Goal: Book appointment/travel/reservation

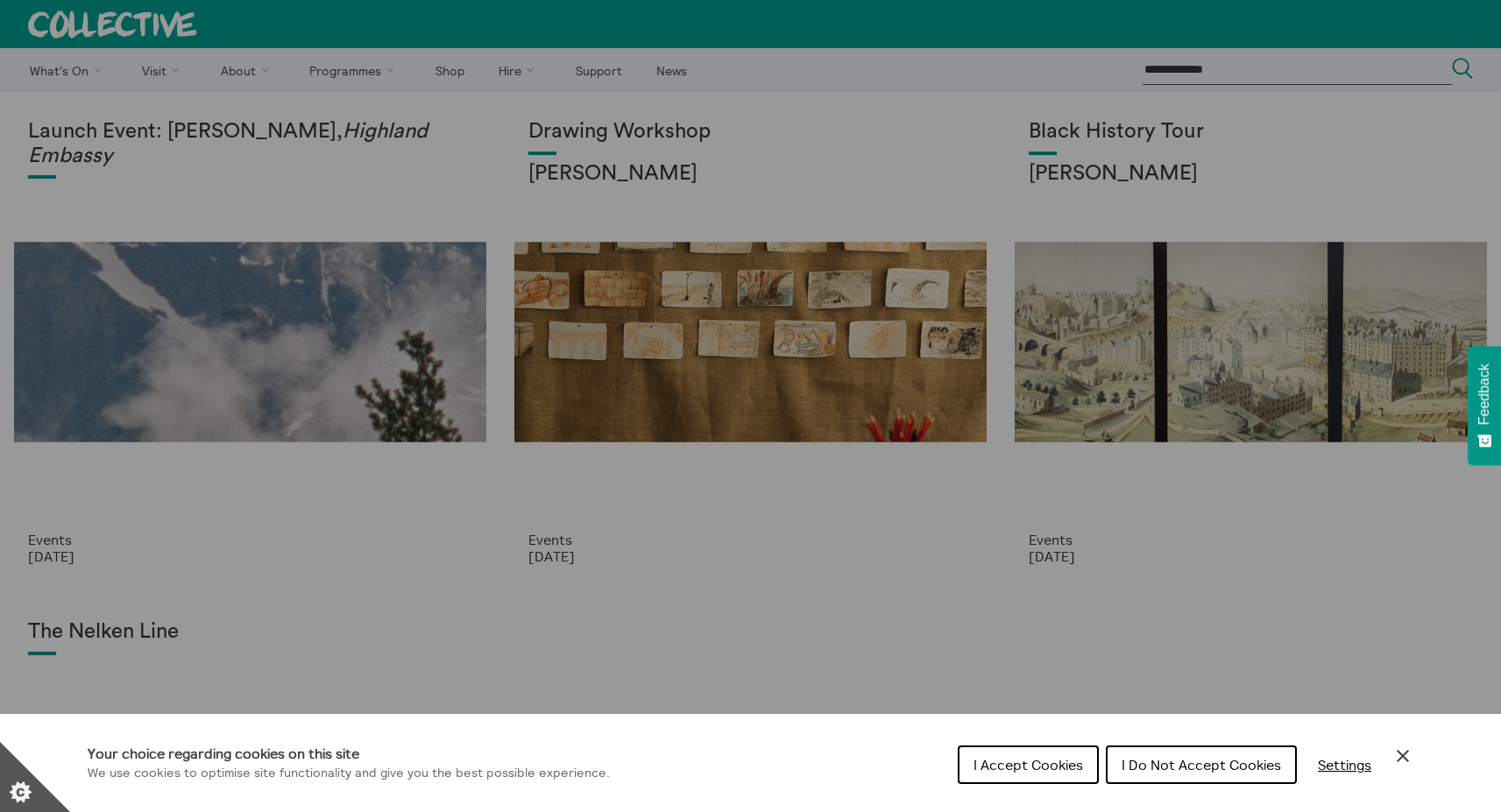
click at [1408, 761] on icon "Close Cookie Control" at bounding box center [1402, 756] width 12 height 12
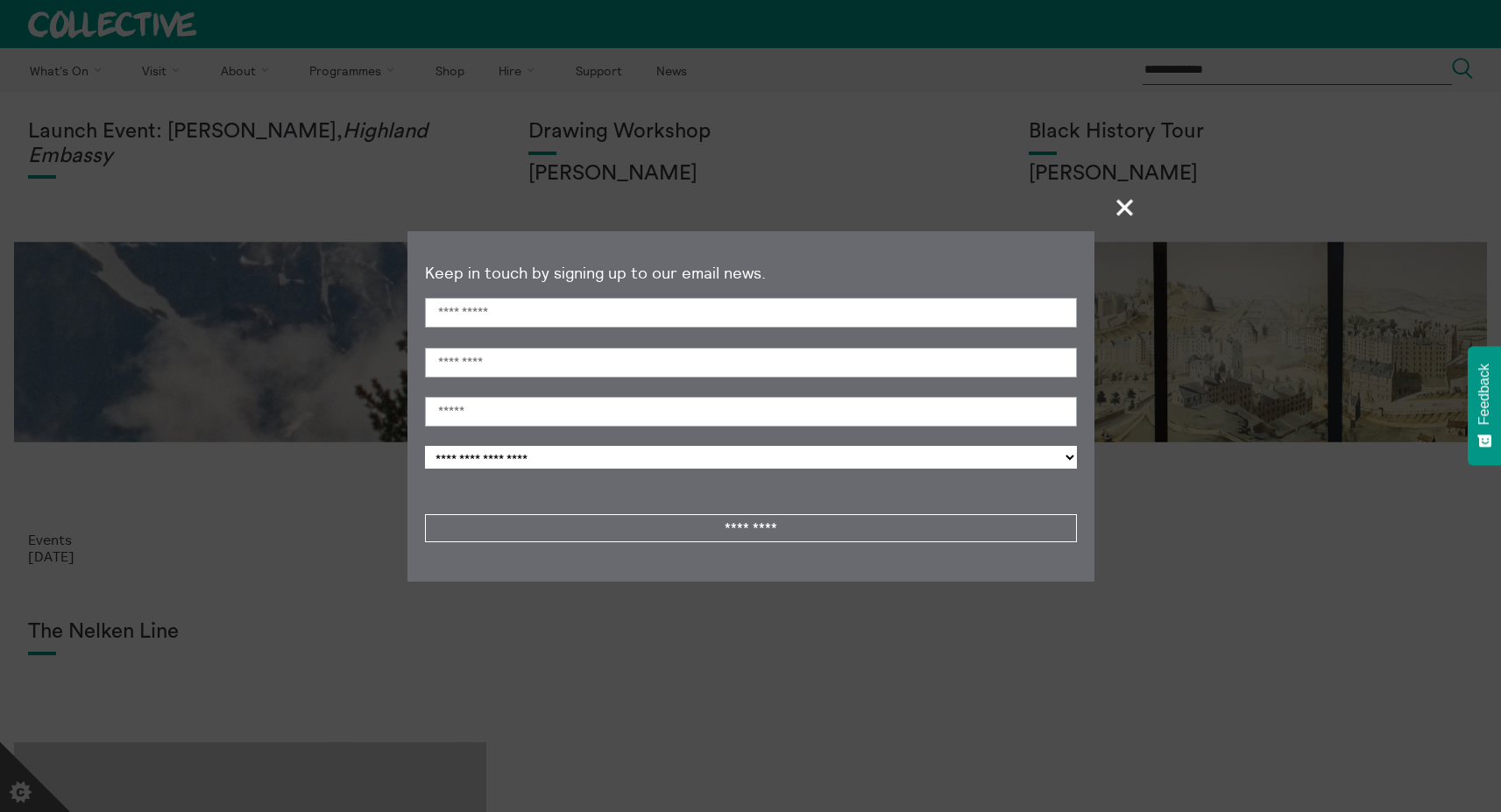
click at [1125, 214] on span "+" at bounding box center [1126, 207] width 51 height 51
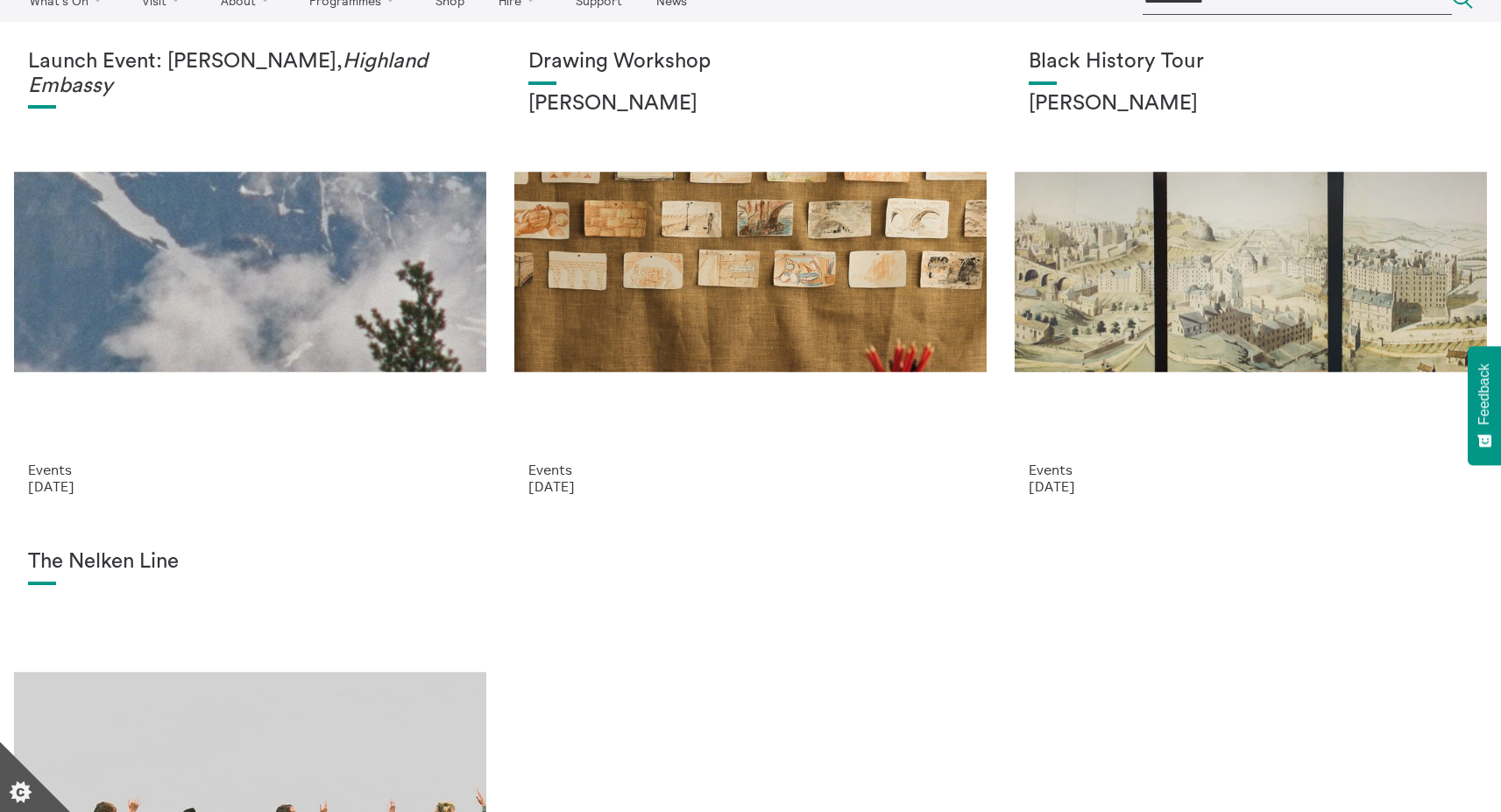
scroll to position [26, 0]
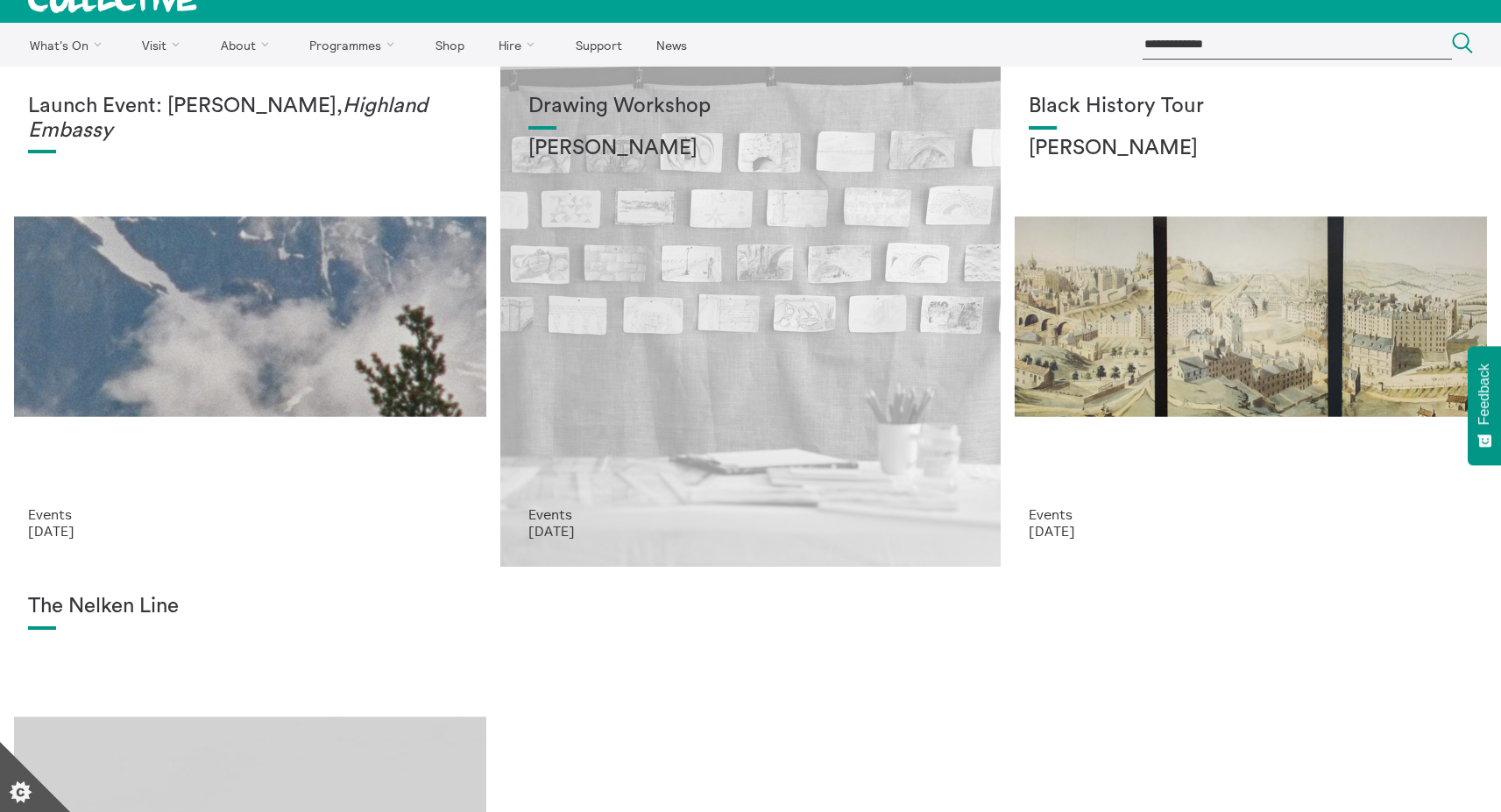
click at [701, 298] on div "Drawing Workshop Annie Lord" at bounding box center [750, 300] width 444 height 412
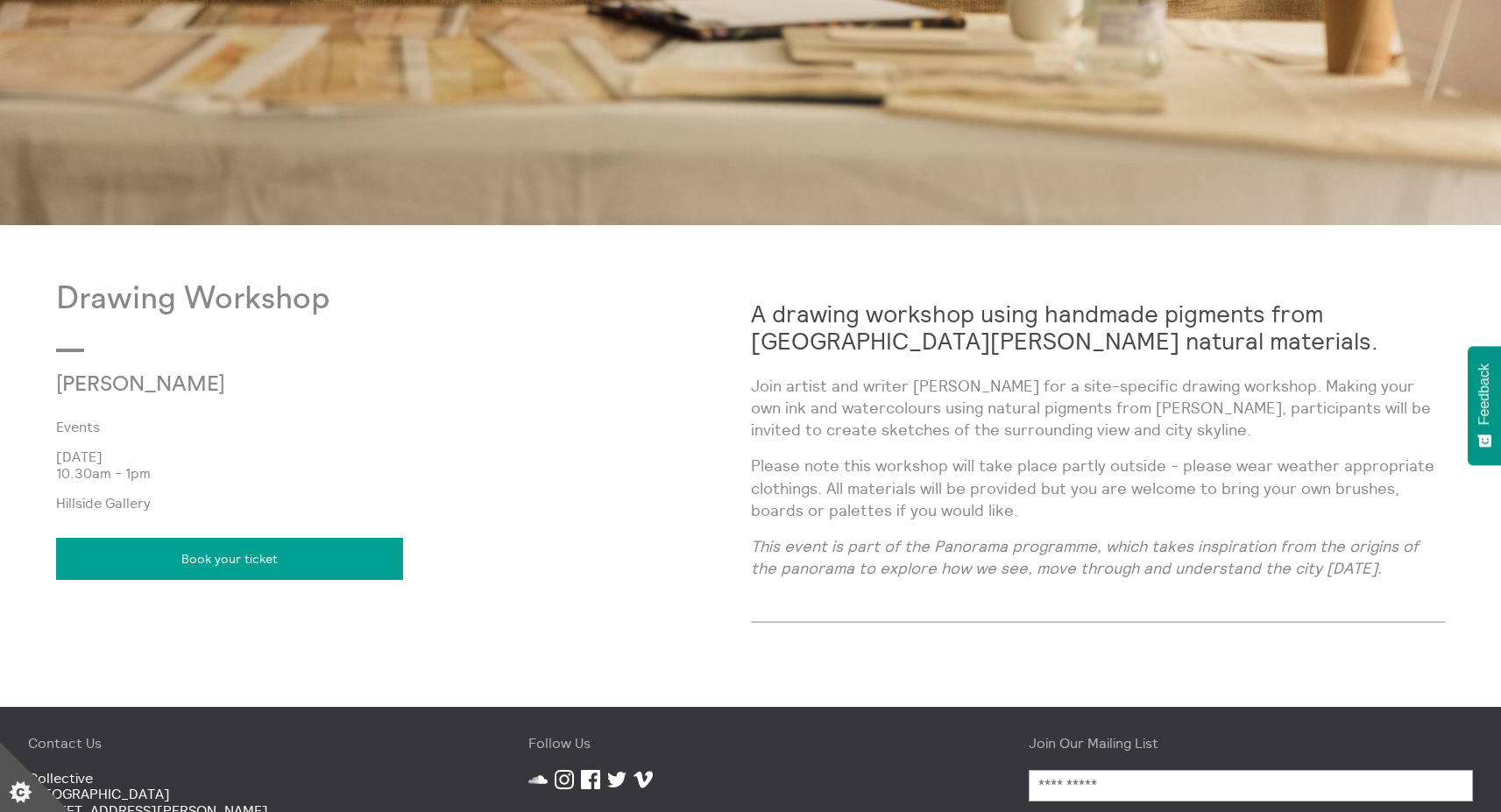
scroll to position [1102, 0]
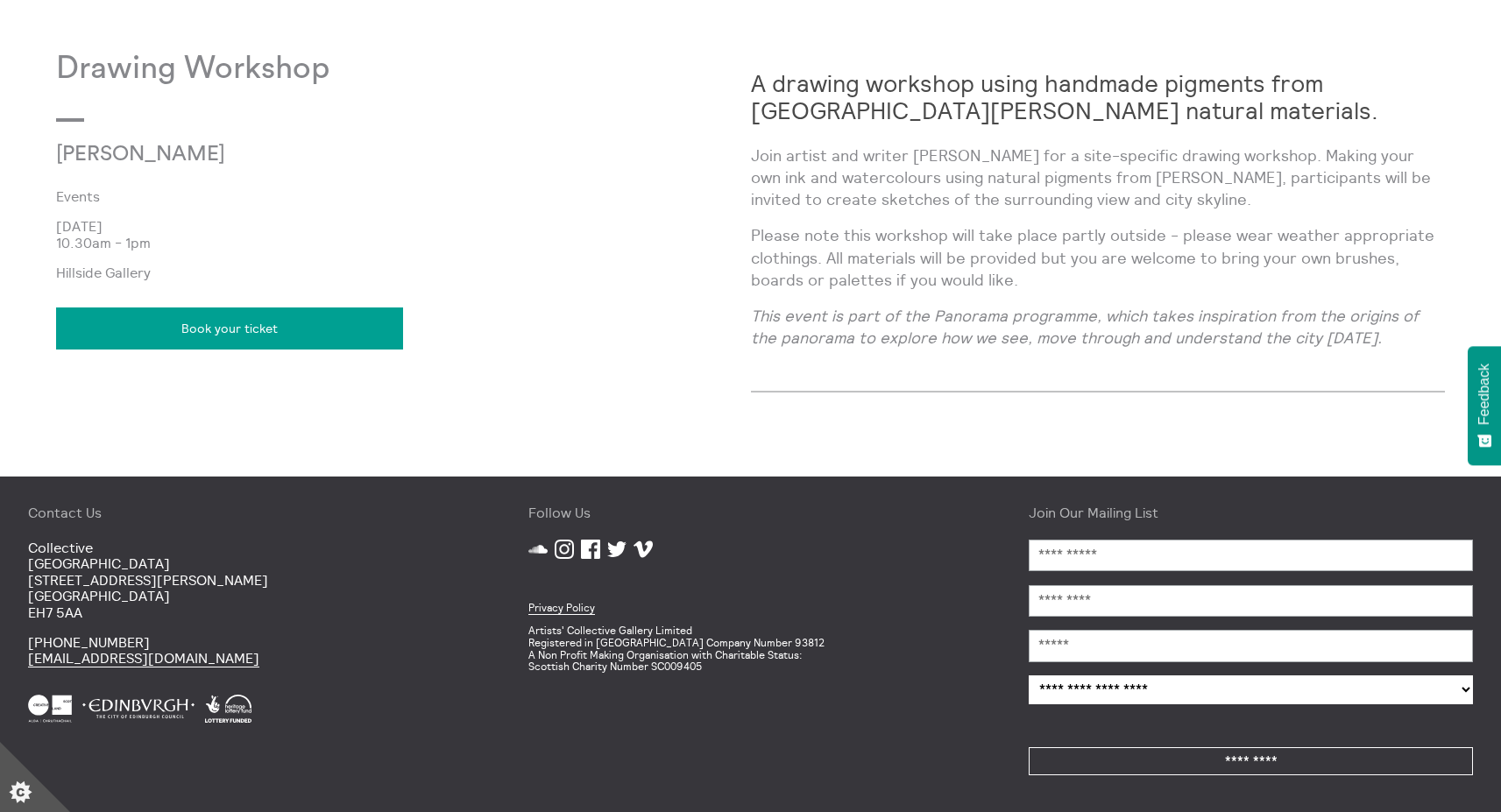
click at [232, 324] on link "Book your ticket" at bounding box center [230, 329] width 347 height 42
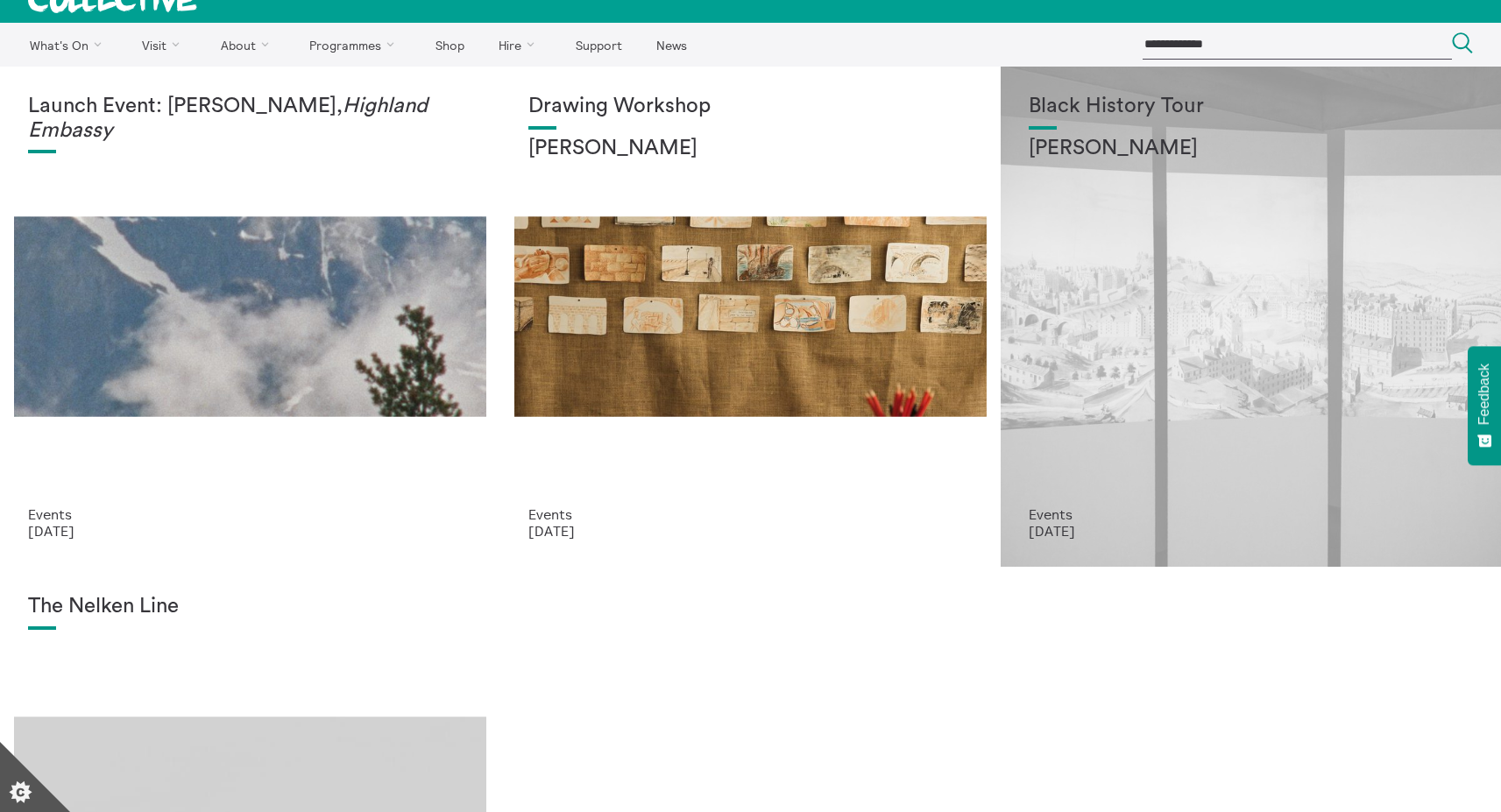
click at [1129, 319] on div "Black History Tour Lisa Williams" at bounding box center [1250, 300] width 444 height 412
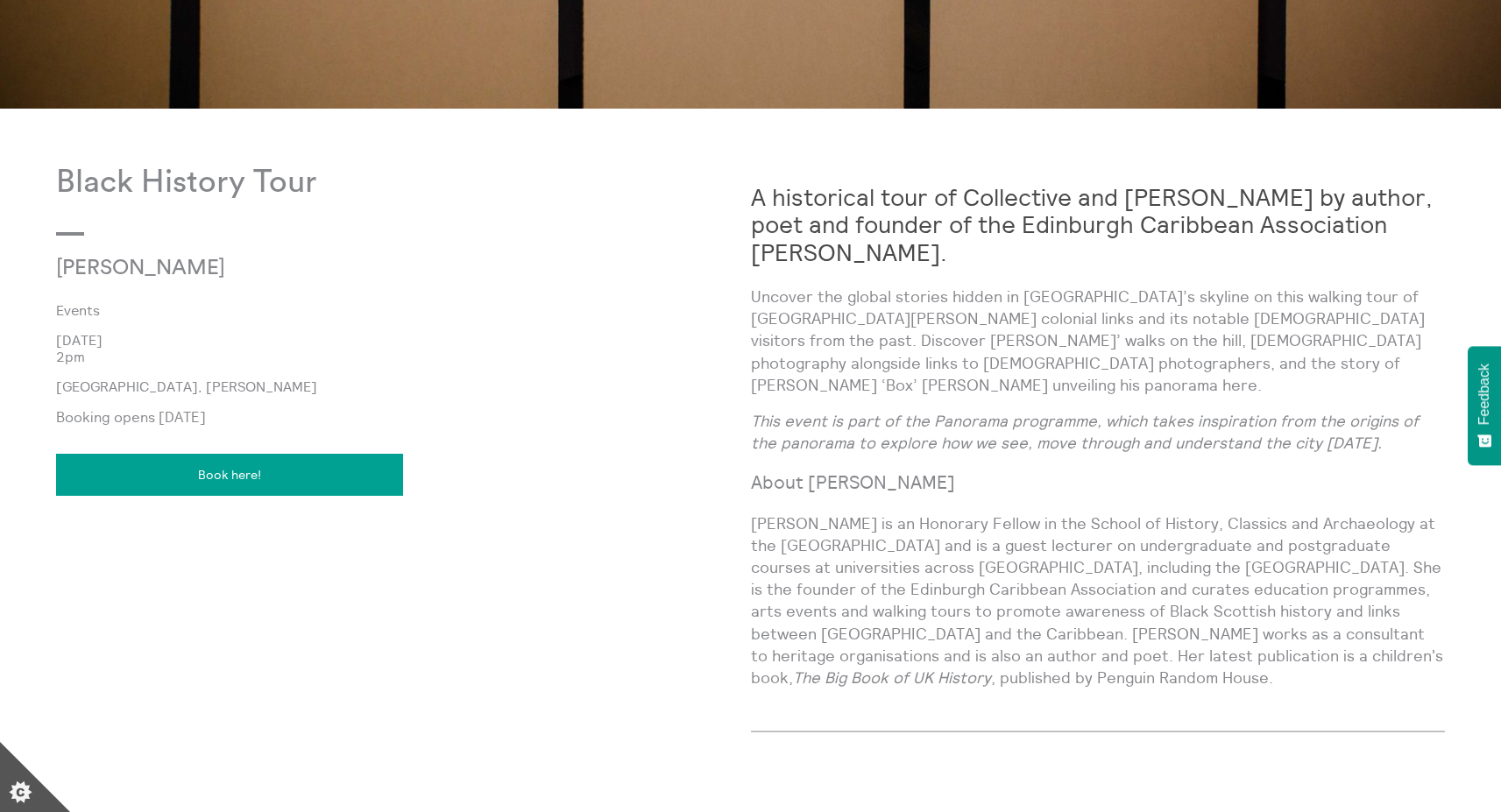
scroll to position [764, 0]
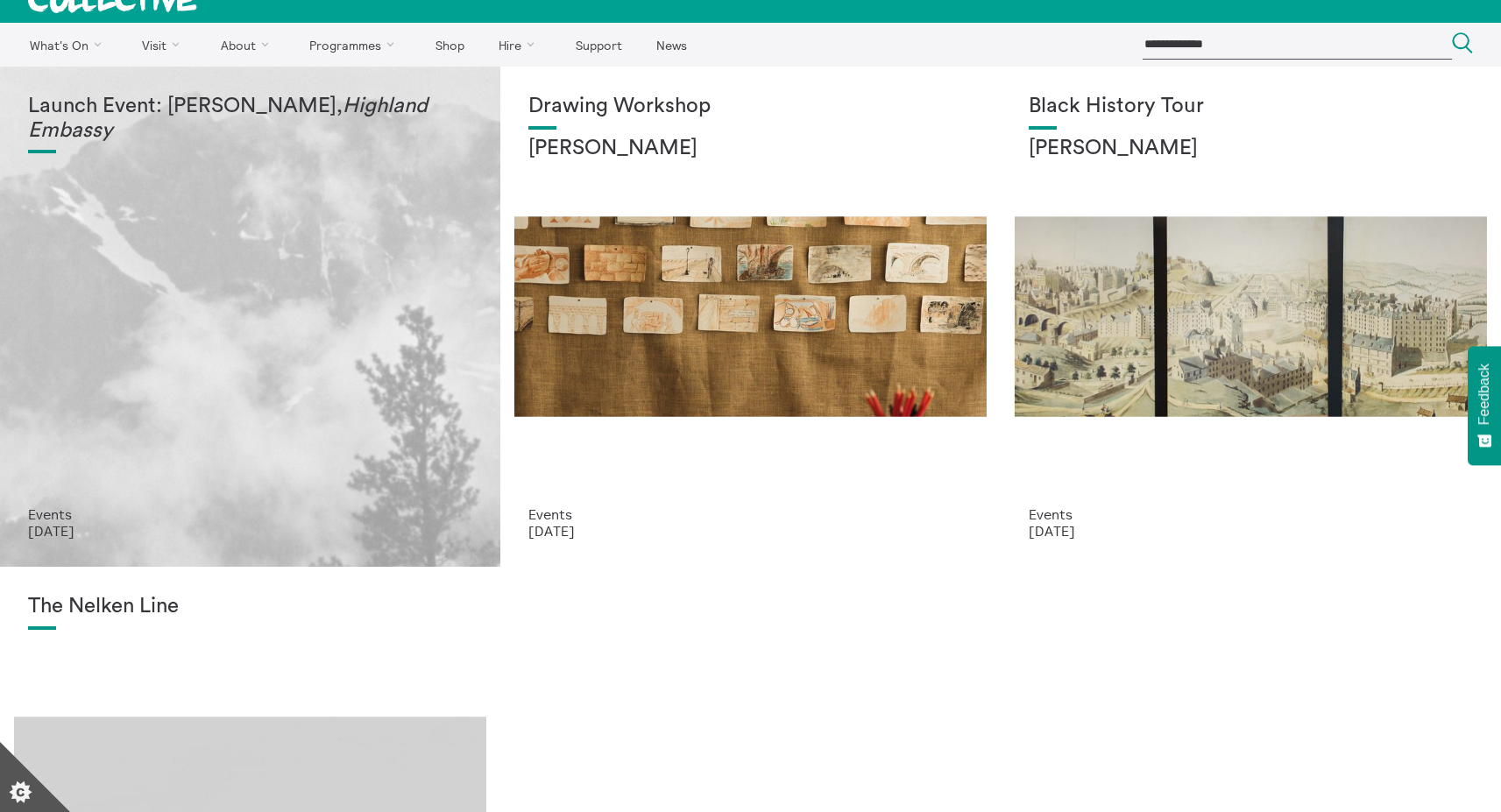
click at [150, 308] on div "Launch Event: [PERSON_NAME], Highland Embassy" at bounding box center [250, 300] width 444 height 412
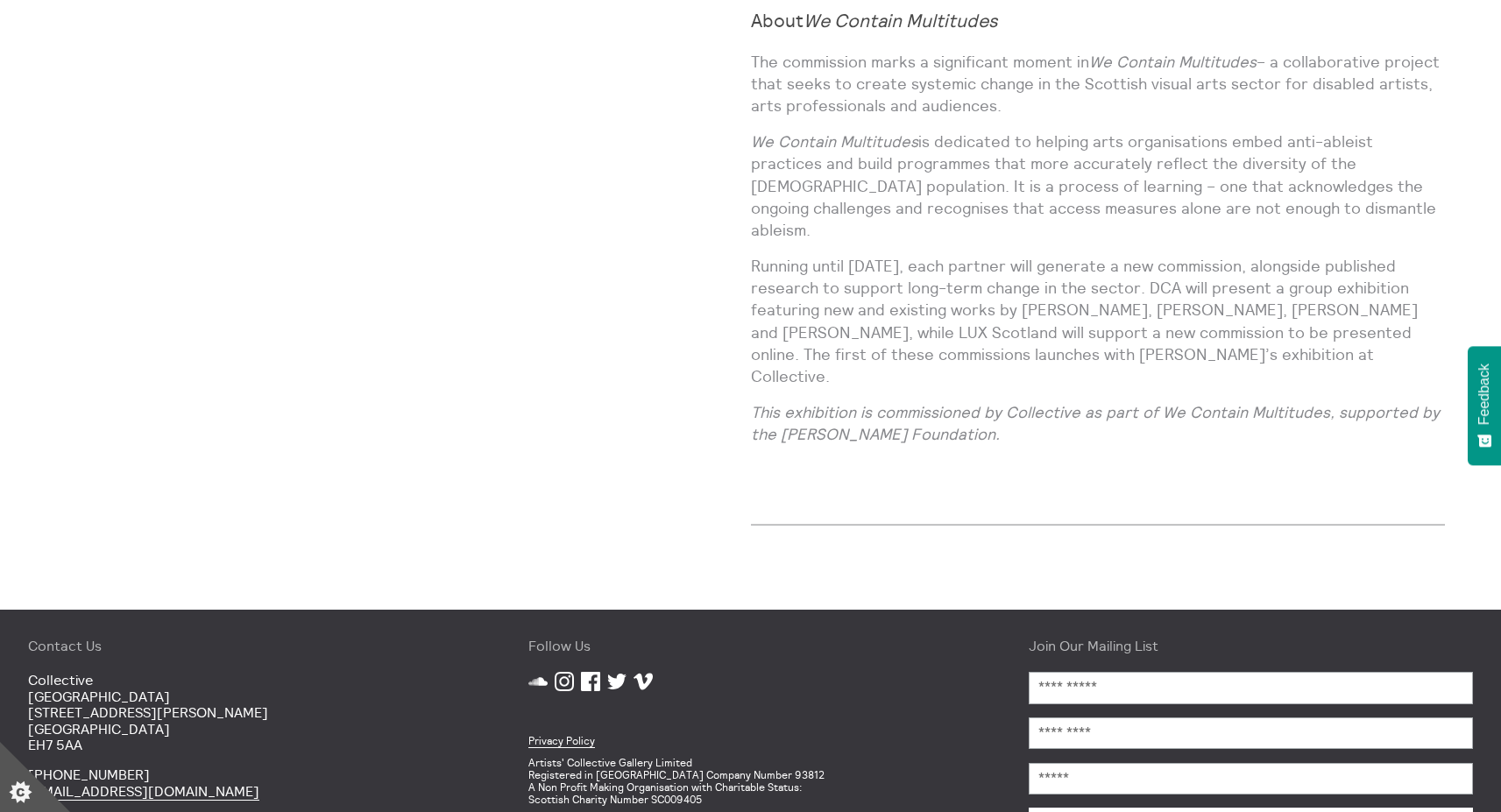
scroll to position [1958, 0]
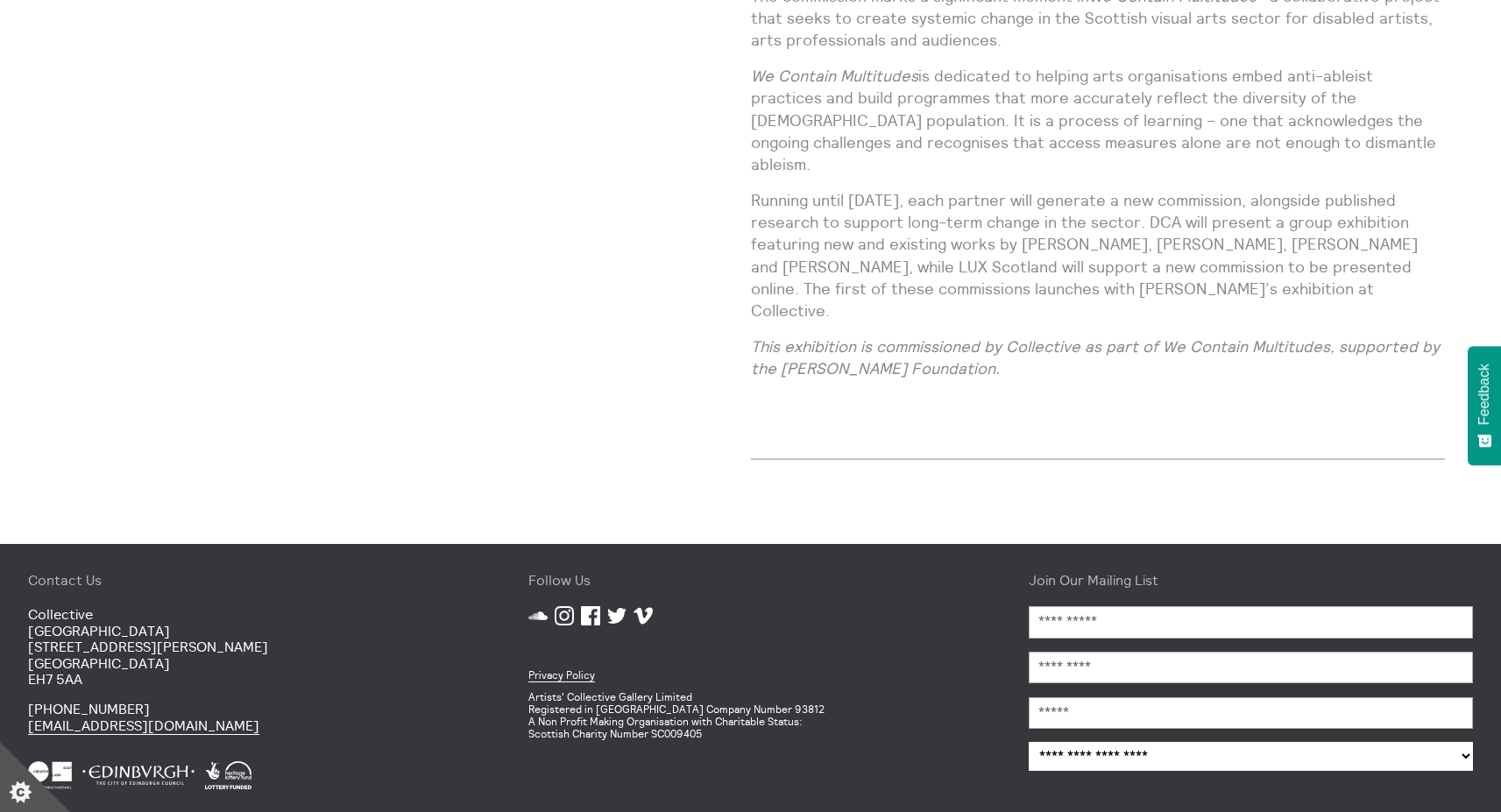
click at [570, 606] on icon "Instagram" at bounding box center [564, 616] width 19 height 19
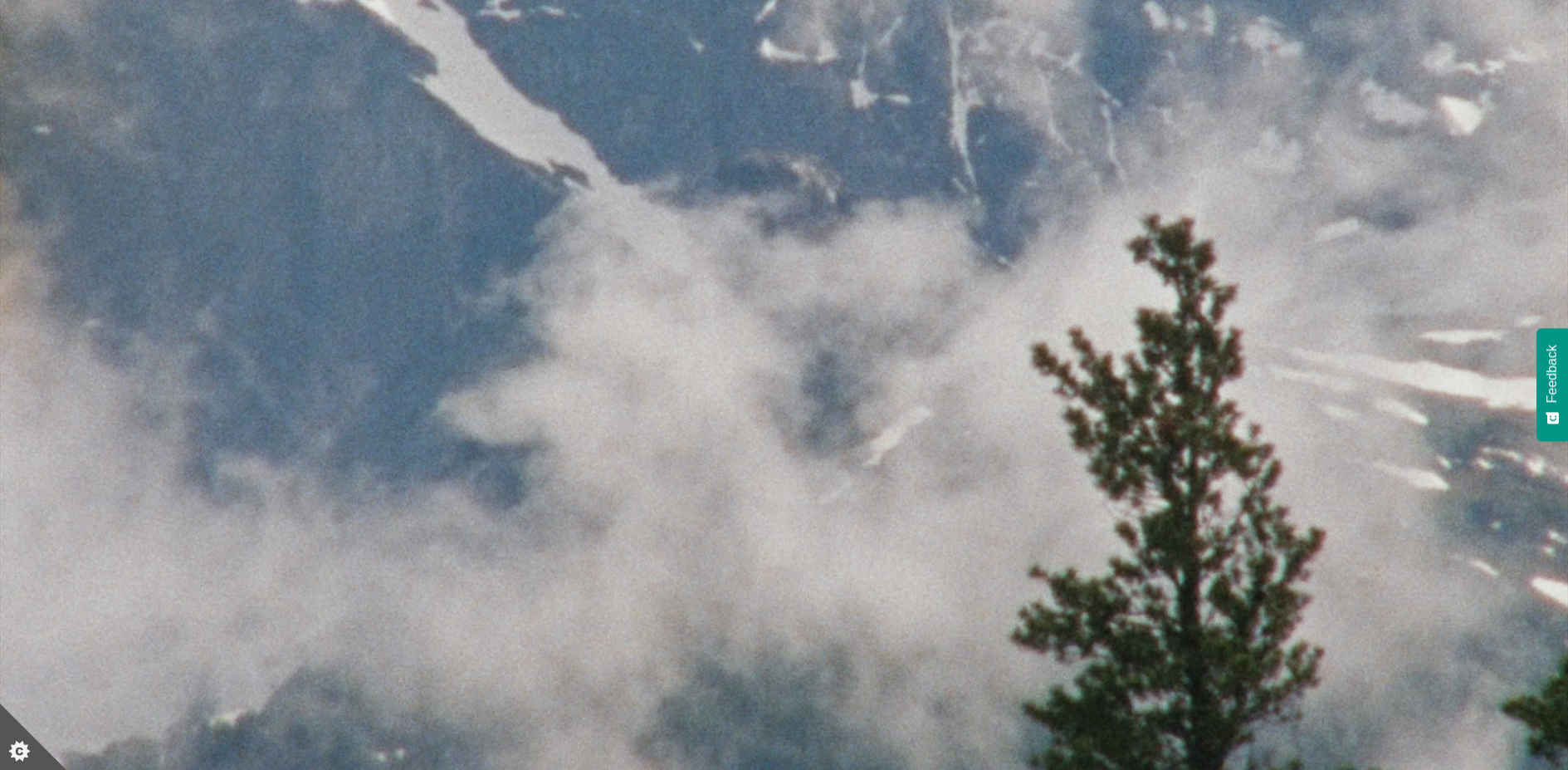
scroll to position [1227, 0]
